Goal: Task Accomplishment & Management: Complete application form

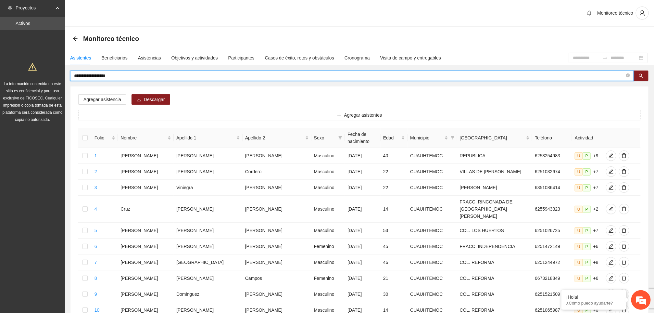
type input "**********"
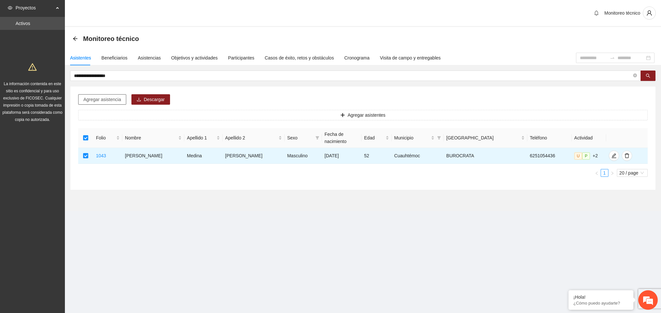
click at [109, 99] on span "Agregar asistencia" at bounding box center [102, 99] width 38 height 7
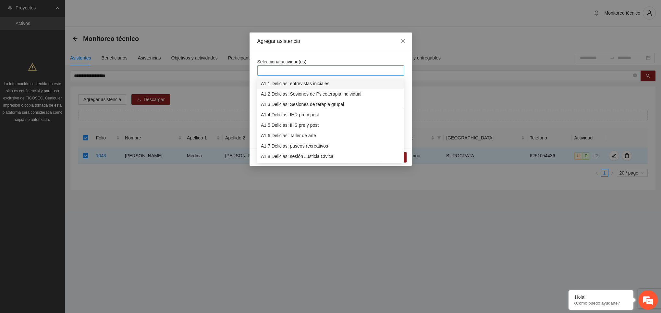
click at [293, 74] on div at bounding box center [330, 71] width 143 height 8
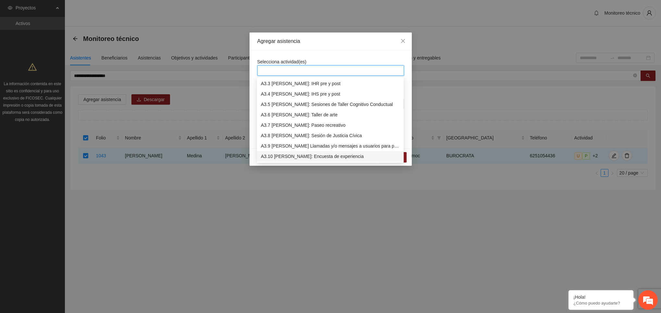
scroll to position [353, 0]
click at [299, 134] on div "A3.9 [PERSON_NAME] Llamadas y/o mensajes a usuarios para programación, seguimie…" at bounding box center [330, 135] width 139 height 7
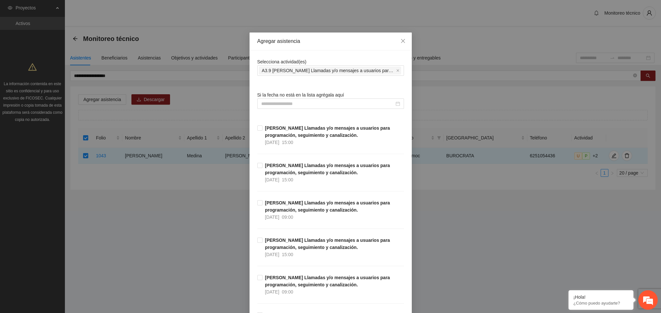
click at [286, 104] on input at bounding box center [327, 103] width 133 height 7
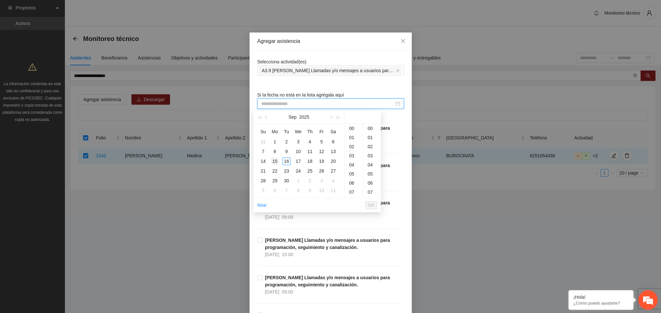
click at [275, 161] on div "15" at bounding box center [275, 161] width 8 height 8
click at [351, 143] on div "09" at bounding box center [354, 141] width 18 height 9
click at [370, 180] on div "18" at bounding box center [372, 178] width 18 height 9
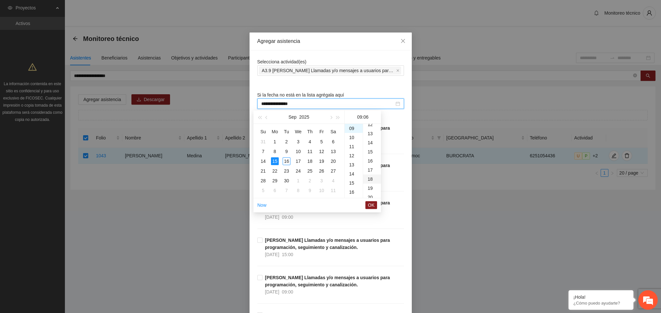
type input "**********"
click at [368, 203] on span "OK" at bounding box center [371, 204] width 6 height 7
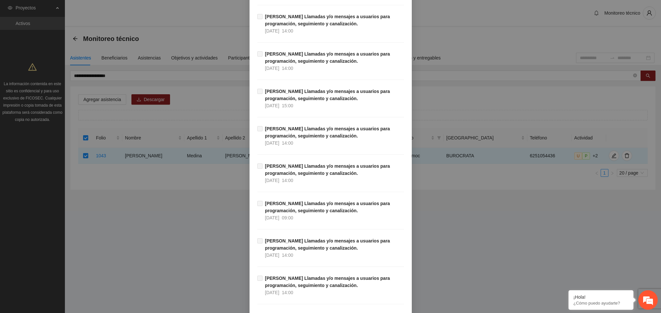
scroll to position [7319, 0]
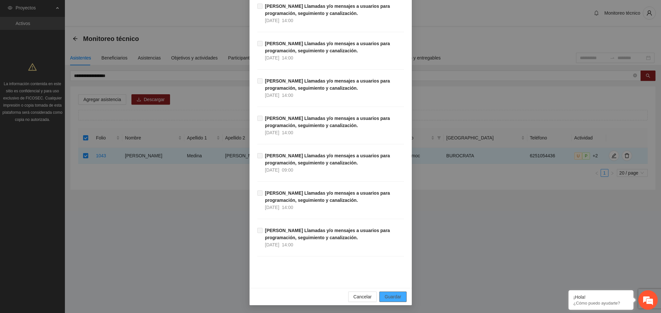
click at [390, 295] on span "Guardar" at bounding box center [393, 296] width 17 height 7
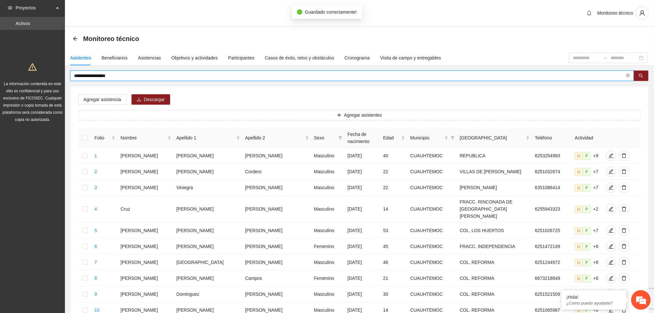
drag, startPoint x: 128, startPoint y: 76, endPoint x: 67, endPoint y: 71, distance: 61.5
click at [67, 71] on div "**********" at bounding box center [359, 290] width 589 height 440
type input "**********"
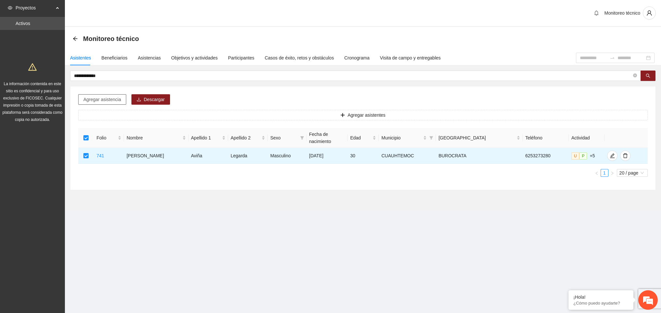
click at [111, 98] on span "Agregar asistencia" at bounding box center [102, 99] width 38 height 7
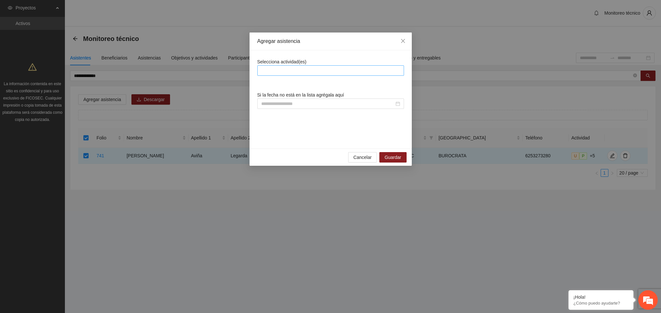
click at [302, 72] on div at bounding box center [330, 71] width 143 height 8
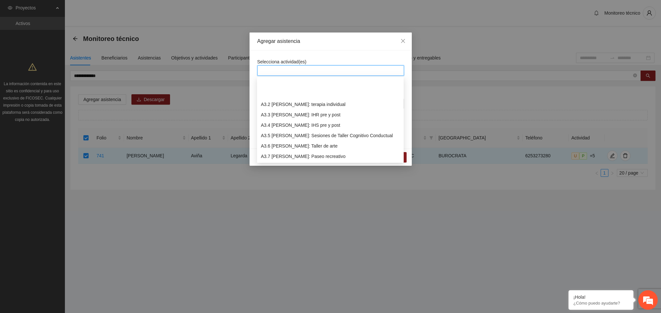
scroll to position [405, 0]
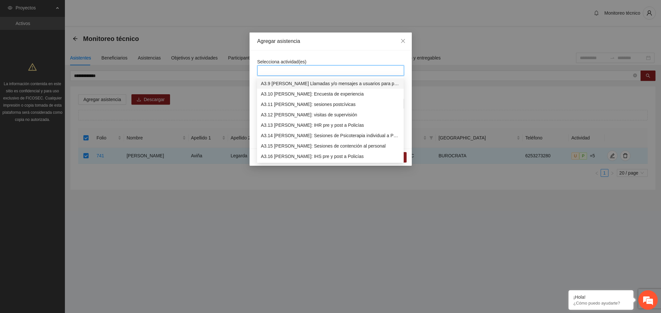
click at [305, 83] on div "A3.9 [PERSON_NAME] Llamadas y/o mensajes a usuarios para programación, seguimie…" at bounding box center [330, 83] width 139 height 7
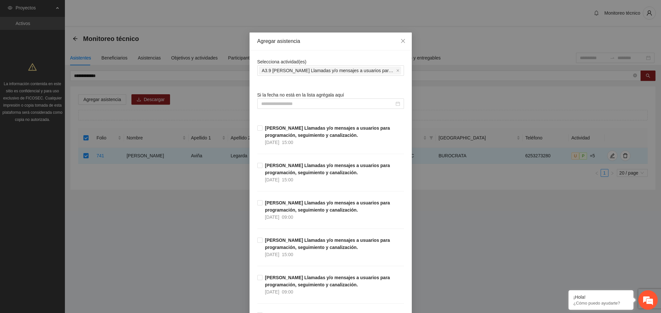
click at [318, 58] on div "Selecciona actividad(es) A3.9 [PERSON_NAME] Llamadas y/o mensajes a usuarios pa…" at bounding box center [330, 67] width 147 height 18
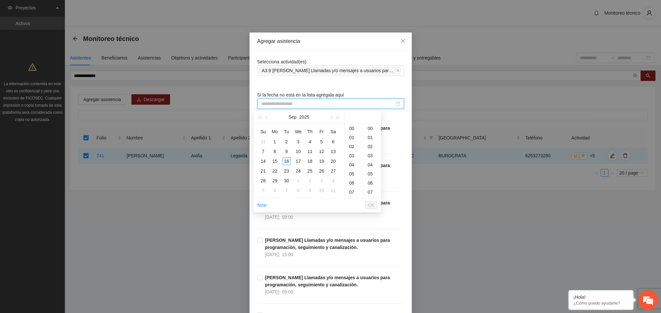
click at [288, 105] on input at bounding box center [327, 103] width 133 height 7
click at [286, 160] on div "16" at bounding box center [287, 161] width 8 height 8
click at [352, 148] on div "12" at bounding box center [354, 149] width 18 height 9
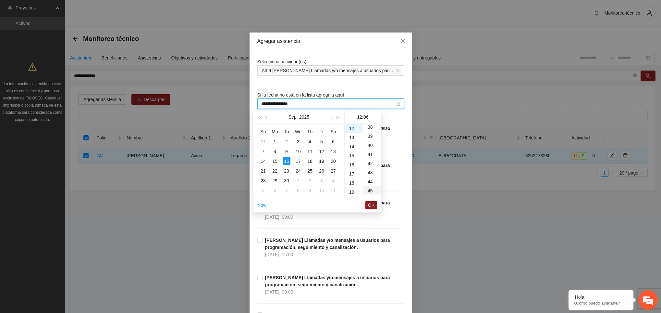
click at [370, 192] on div "45" at bounding box center [372, 190] width 18 height 9
type input "**********"
click at [370, 200] on li "OK" at bounding box center [371, 204] width 12 height 11
click at [370, 205] on span "OK" at bounding box center [371, 204] width 6 height 7
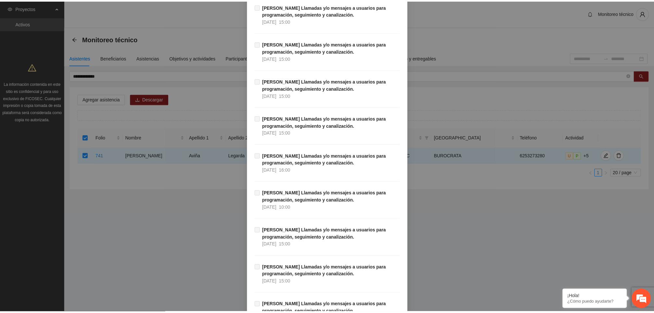
scroll to position [7319, 0]
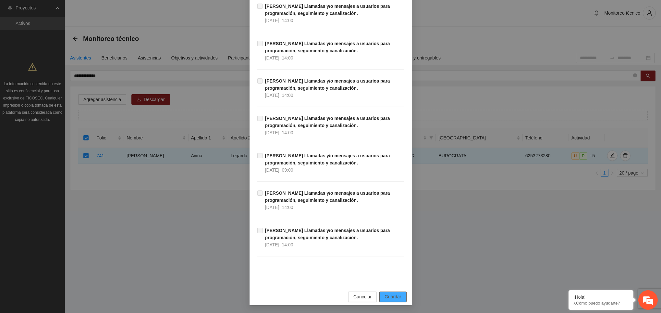
click at [386, 297] on span "Guardar" at bounding box center [393, 296] width 17 height 7
